Goal: Transaction & Acquisition: Purchase product/service

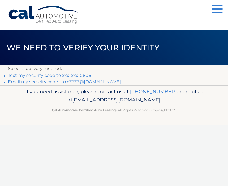
click at [93, 82] on link "Email my security code to m******@[DOMAIN_NAME]" at bounding box center [64, 81] width 113 height 5
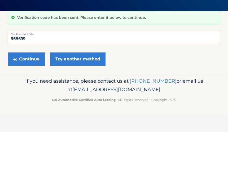
type input "968699"
click at [26, 107] on button "Continue" at bounding box center [26, 113] width 37 height 13
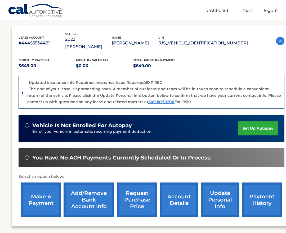
scroll to position [88, 0]
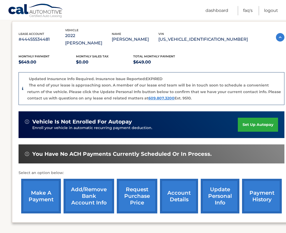
click at [45, 185] on link "make a payment" at bounding box center [41, 196] width 40 height 35
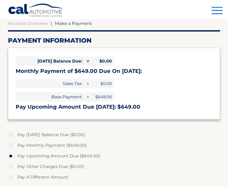
scroll to position [54, 0]
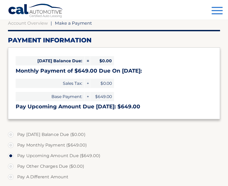
click at [11, 145] on label "Pay Monthly Payment ($649.00)" at bounding box center [114, 145] width 212 height 11
click at [11, 145] on input "Pay Monthly Payment ($649.00)" at bounding box center [12, 144] width 5 height 8
radio input "true"
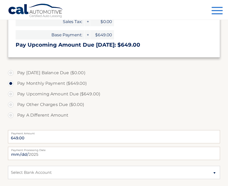
scroll to position [116, 0]
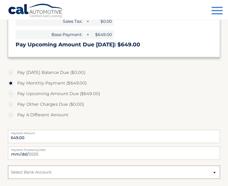
click at [214, 173] on select "Select Bank Account Checking CAPITAL ONE, N.A. *****0975 Checking TD BANK, NA *…" at bounding box center [114, 172] width 212 height 13
select select "NDgzYzYzNzktNTFhMC00MGFlLTg2OTItZThkYjVkYzNhOWE1"
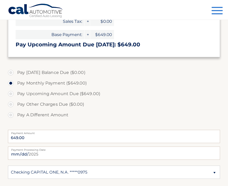
click at [129, 113] on label "Pay A Different Amount" at bounding box center [114, 115] width 212 height 11
click at [15, 113] on input "Pay A Different Amount" at bounding box center [12, 114] width 5 height 8
radio input "true"
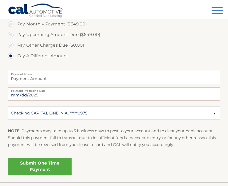
scroll to position [192, 0]
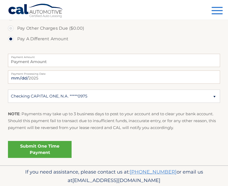
click at [38, 148] on link "Submit One Time Payment" at bounding box center [40, 149] width 64 height 17
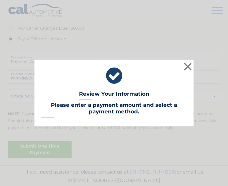
click at [186, 72] on button "×" at bounding box center [187, 66] width 11 height 11
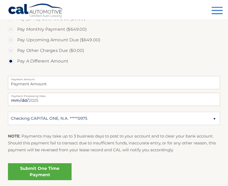
scroll to position [170, 0]
click at [14, 39] on label "Pay Upcoming Amount Due ($649.00)" at bounding box center [114, 39] width 212 height 11
click at [14, 39] on input "Pay Upcoming Amount Due ($649.00)" at bounding box center [12, 38] width 5 height 8
radio input "true"
type input "649.00"
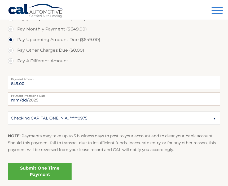
click at [44, 166] on link "Submit One Time Payment" at bounding box center [40, 171] width 64 height 17
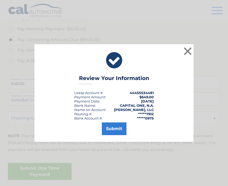
click at [116, 135] on button "Submit" at bounding box center [114, 128] width 25 height 13
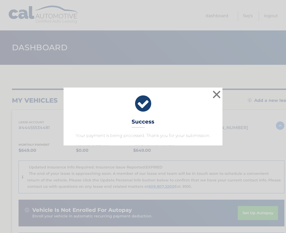
click at [216, 95] on button "×" at bounding box center [216, 94] width 11 height 11
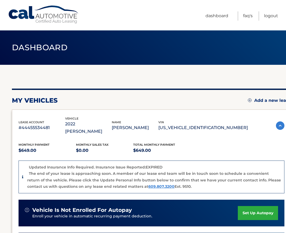
click at [271, 16] on link "Logout" at bounding box center [271, 15] width 14 height 9
